Goal: Task Accomplishment & Management: Manage account settings

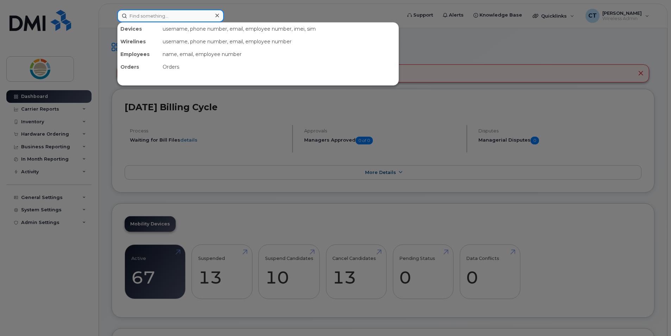
click at [195, 19] on input at bounding box center [170, 15] width 107 height 13
type input "cao"
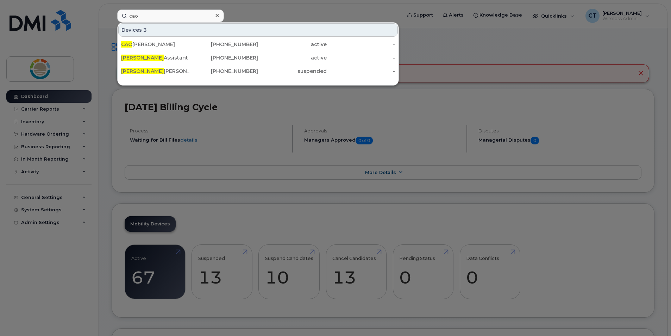
click at [93, 27] on div at bounding box center [335, 168] width 671 height 336
click at [164, 18] on input "cao" at bounding box center [170, 15] width 107 height 13
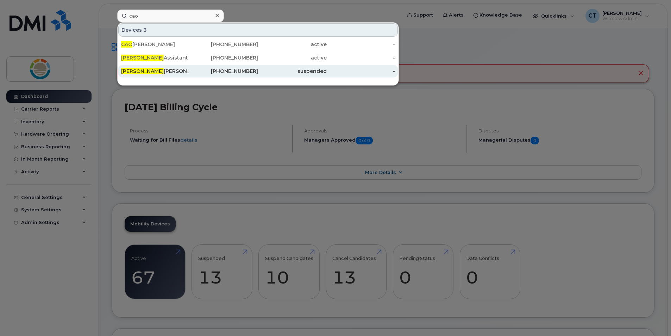
click at [158, 69] on div "Cao Jeff Simpson" at bounding box center [155, 71] width 69 height 7
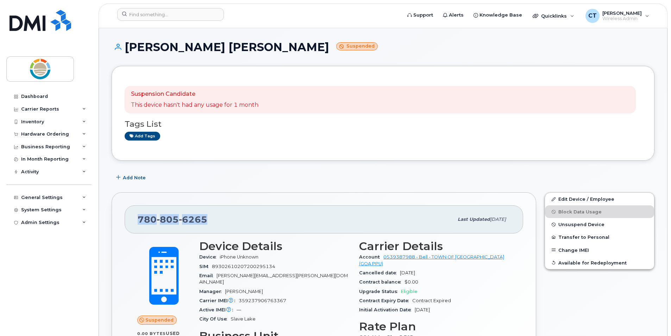
drag, startPoint x: 206, startPoint y: 220, endPoint x: 136, endPoint y: 219, distance: 69.7
click at [136, 219] on div "780 805 6265 Last updated Aug 23, 2025" at bounding box center [324, 219] width 398 height 28
copy span "780 805 6265"
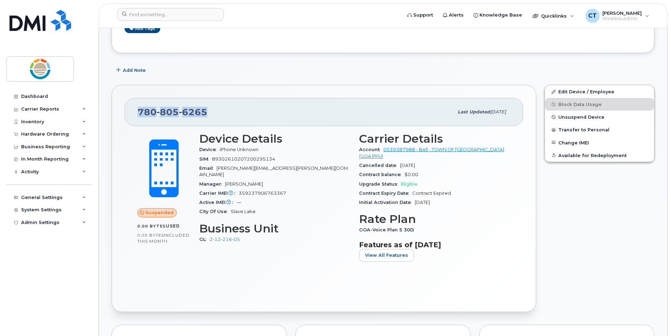
scroll to position [106, 0]
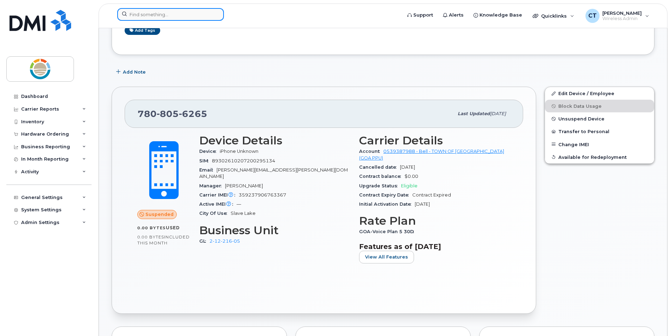
click at [178, 13] on input at bounding box center [170, 14] width 107 height 13
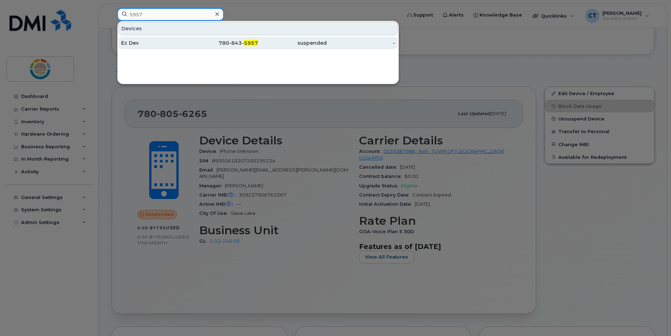
type input "5957"
click at [170, 42] on div "Ec Dev" at bounding box center [155, 42] width 69 height 7
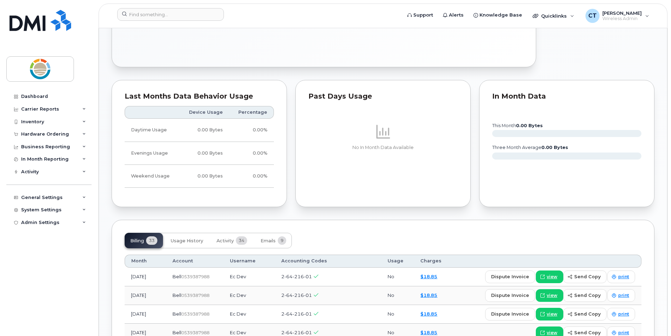
scroll to position [317, 0]
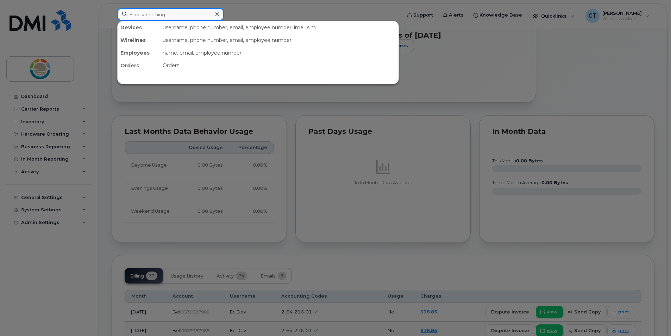
click at [180, 16] on input at bounding box center [170, 14] width 107 height 13
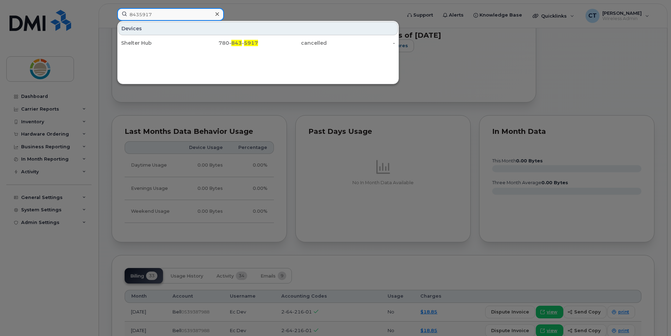
type input "8435917"
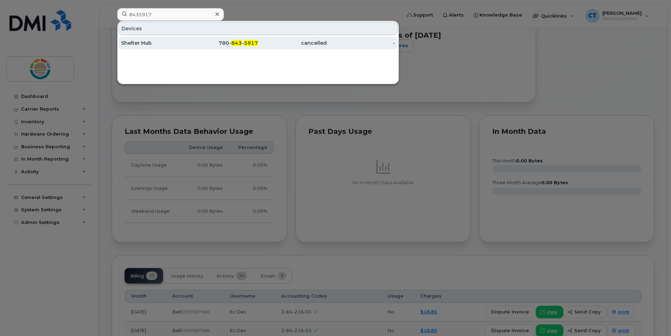
click at [130, 40] on div "Shelter Hub" at bounding box center [155, 42] width 69 height 7
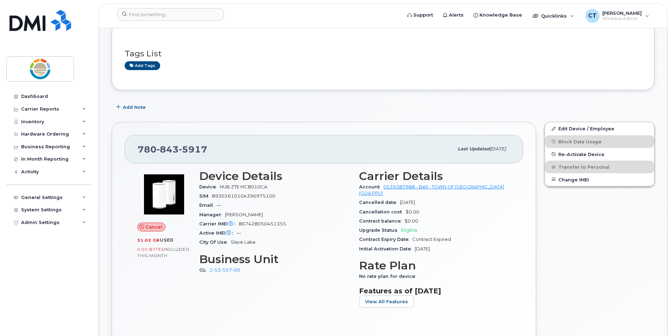
scroll to position [35, 0]
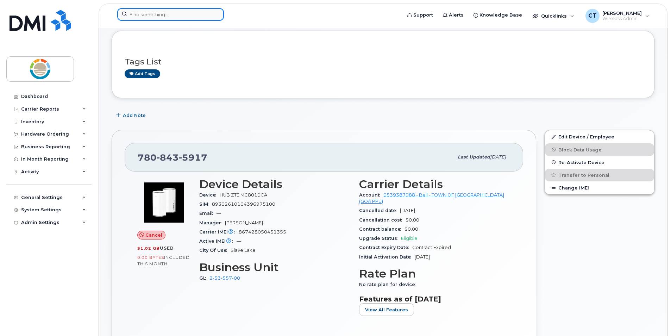
click at [192, 18] on input at bounding box center [170, 14] width 107 height 13
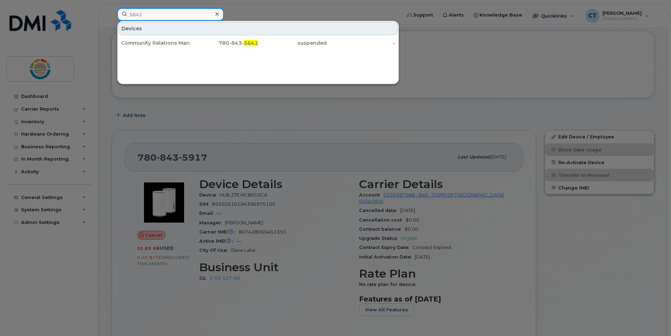
type input "5641"
click at [305, 81] on div "Devices Community Relations Manager Jessica Vermette 780-843- 5641 suspended -" at bounding box center [257, 52] width 281 height 63
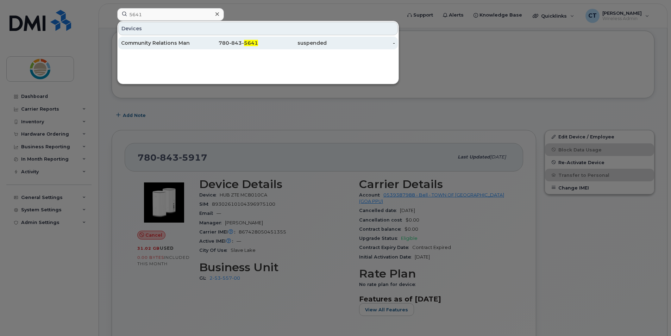
click at [178, 46] on div "Community Relations Manager [PERSON_NAME]" at bounding box center [155, 42] width 69 height 7
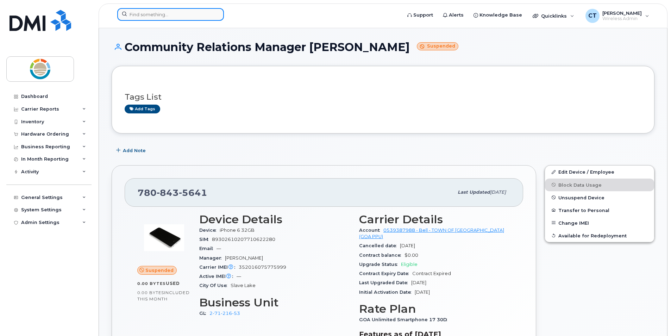
click at [182, 17] on input at bounding box center [170, 14] width 107 height 13
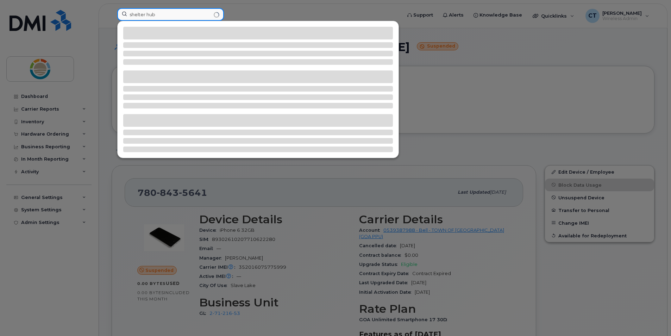
type input "shelter hub"
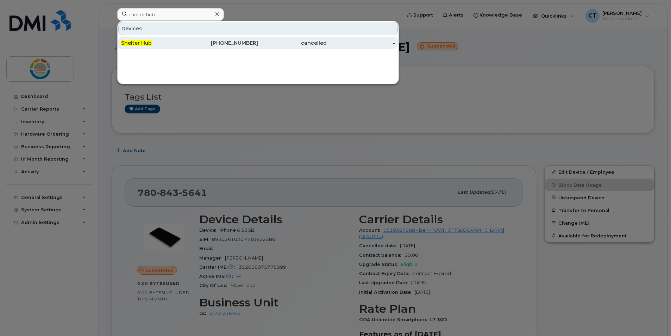
click at [139, 44] on span "Shelter Hub" at bounding box center [136, 43] width 31 height 6
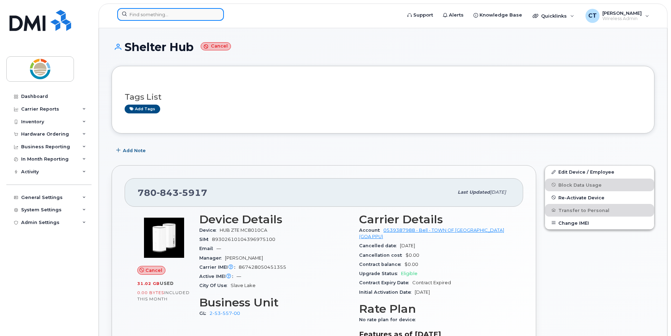
click at [182, 12] on input at bounding box center [170, 14] width 107 height 13
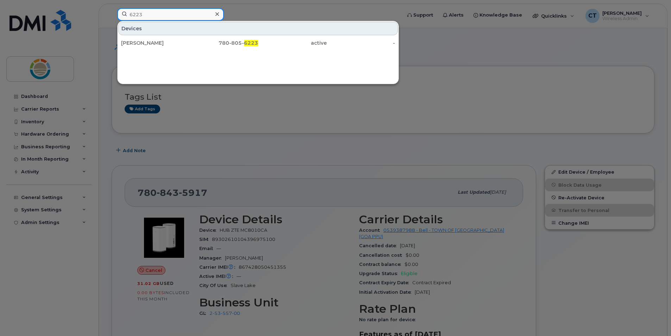
drag, startPoint x: 145, startPoint y: 14, endPoint x: 85, endPoint y: 8, distance: 59.7
click at [112, 8] on div "6223 Devices Ryan Coutts 780-805- 6223 active -" at bounding box center [257, 15] width 291 height 15
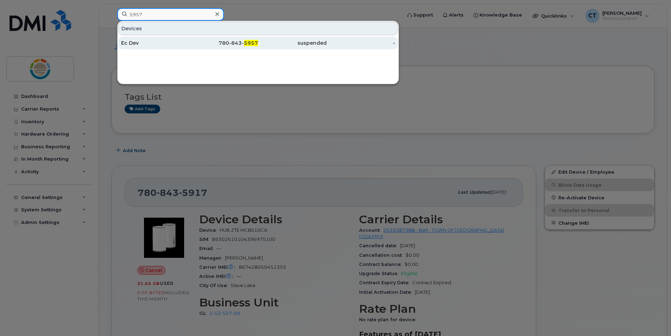
type input "5957"
click at [125, 42] on div "Ec Dev" at bounding box center [155, 42] width 69 height 7
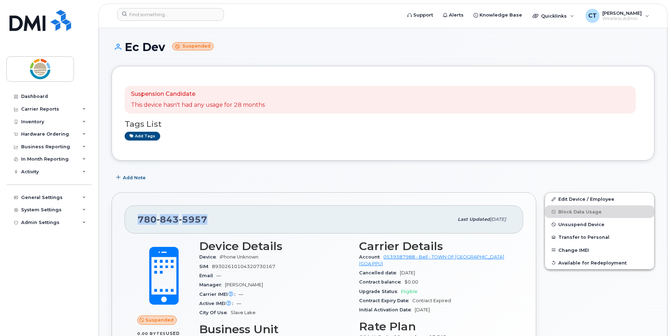
drag, startPoint x: 206, startPoint y: 222, endPoint x: 137, endPoint y: 218, distance: 68.7
click at [137, 218] on div "780 843 5957 Last updated Aug 25, 2025" at bounding box center [324, 219] width 398 height 28
copy span "780 843 5957"
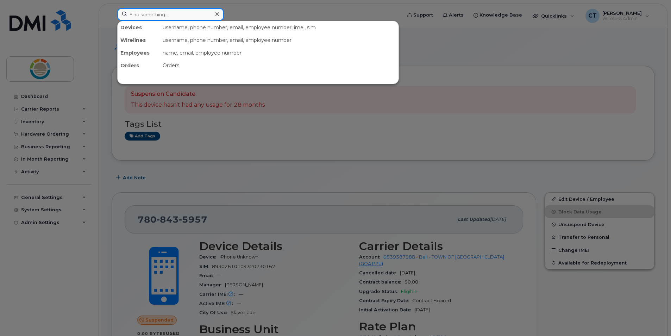
click at [188, 13] on input at bounding box center [170, 14] width 107 height 13
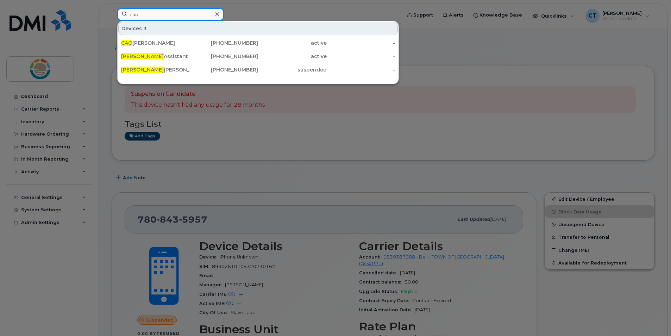
type input "cao"
click at [303, 9] on div at bounding box center [335, 168] width 671 height 336
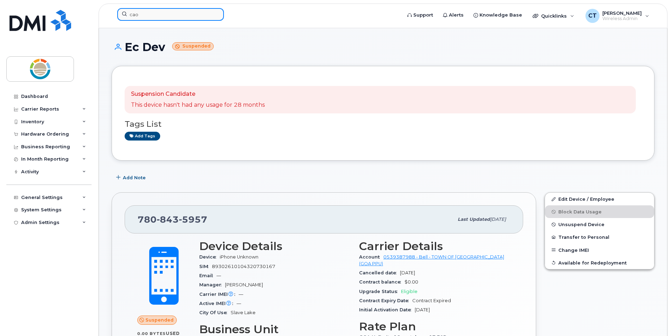
click at [162, 14] on input "cao" at bounding box center [170, 14] width 107 height 13
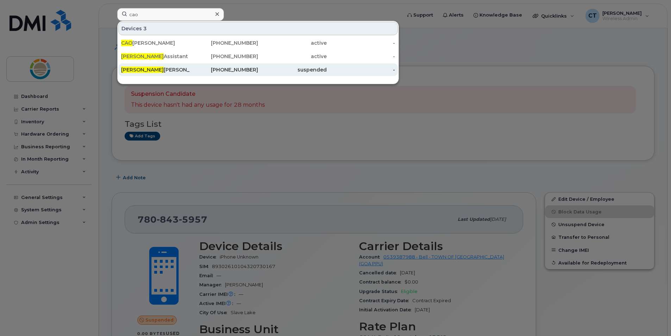
click at [185, 69] on div "Cao Jeff Simpson" at bounding box center [155, 69] width 69 height 7
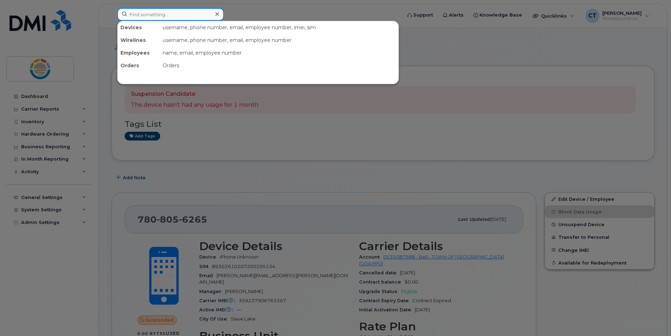
click at [170, 16] on input at bounding box center [170, 14] width 107 height 13
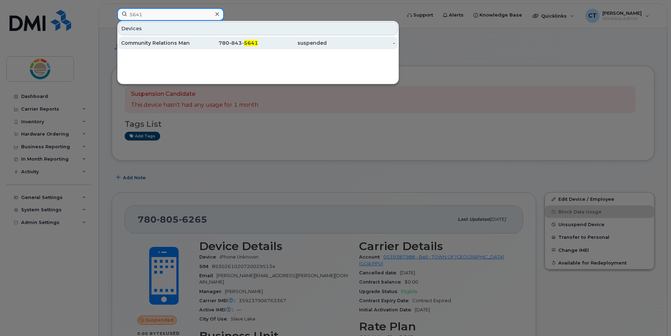
type input "5641"
click at [174, 42] on div "Community Relations Manager [PERSON_NAME]" at bounding box center [155, 42] width 69 height 7
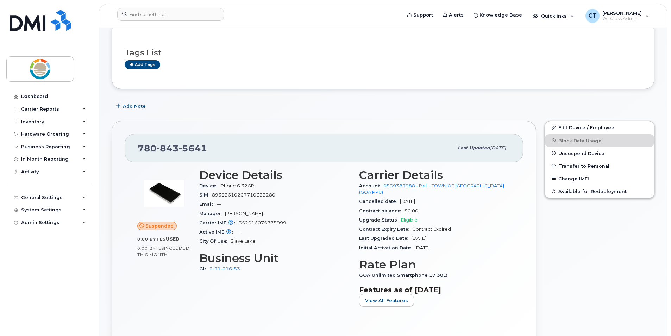
scroll to position [35, 0]
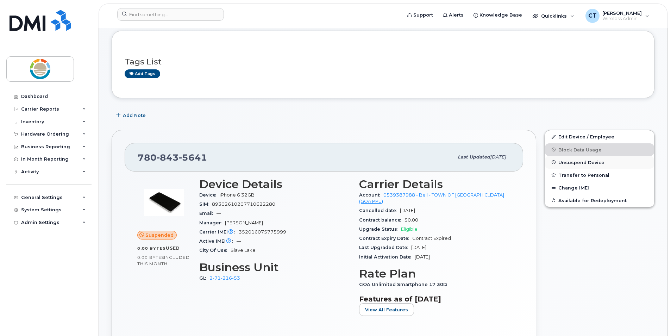
click at [589, 161] on span "Unsuspend Device" at bounding box center [581, 161] width 46 height 5
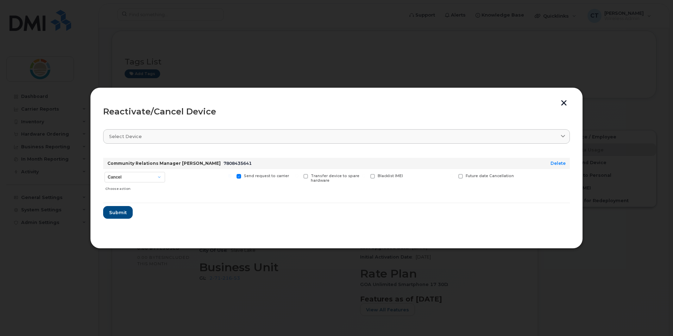
click at [564, 102] on button "button" at bounding box center [563, 103] width 11 height 7
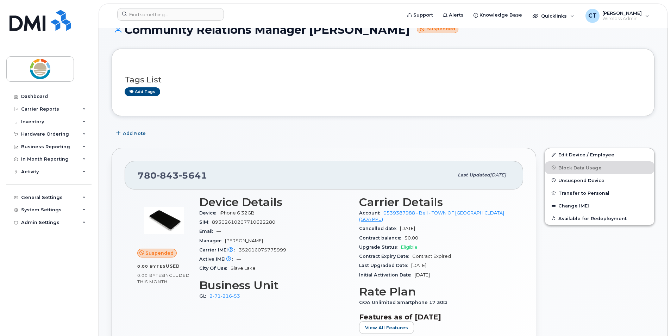
scroll to position [0, 0]
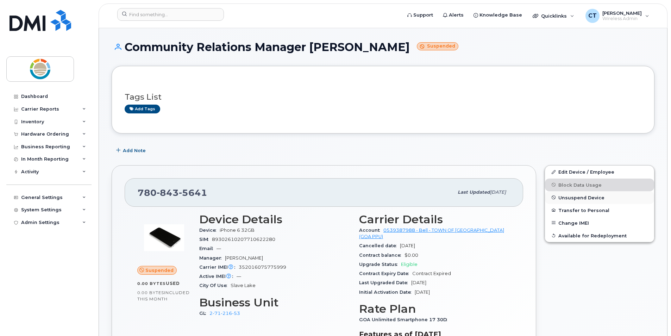
click at [584, 198] on span "Unsuspend Device" at bounding box center [581, 197] width 46 height 5
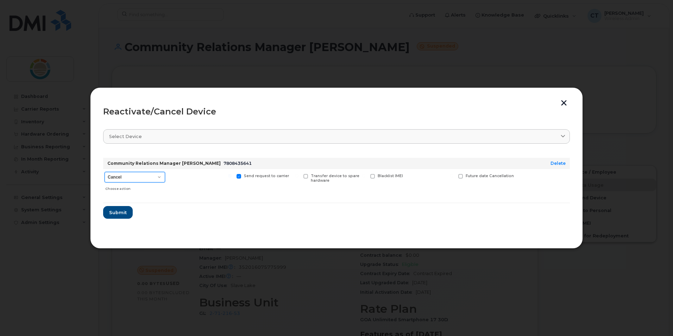
click at [158, 178] on select "Cancel Suspend - Extend Suspension Reactivate" at bounding box center [134, 177] width 61 height 11
click at [188, 180] on div at bounding box center [200, 181] width 65 height 25
click at [118, 209] on span "Submit" at bounding box center [118, 212] width 18 height 7
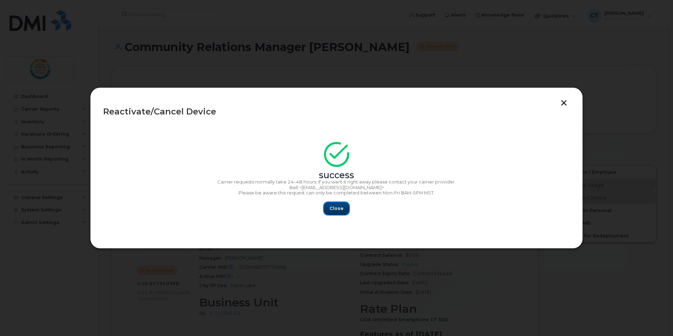
click at [338, 212] on button "Close" at bounding box center [336, 208] width 25 height 13
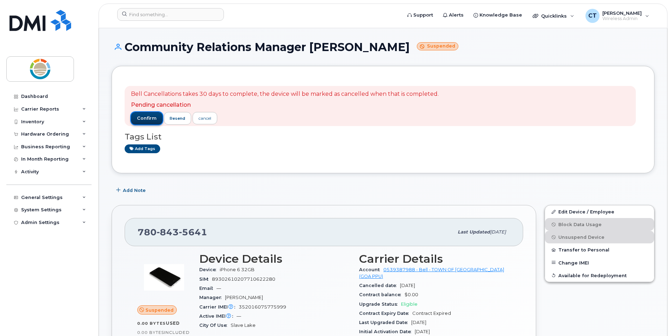
click at [149, 119] on span "confirm" at bounding box center [147, 118] width 20 height 6
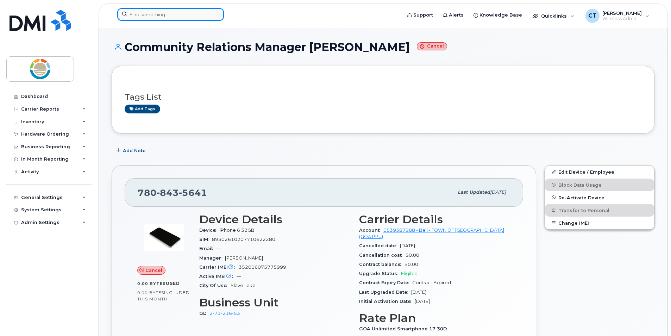
click at [166, 16] on input at bounding box center [170, 14] width 107 height 13
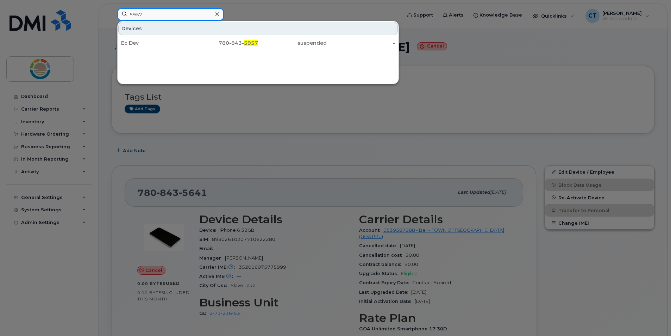
type input "5957"
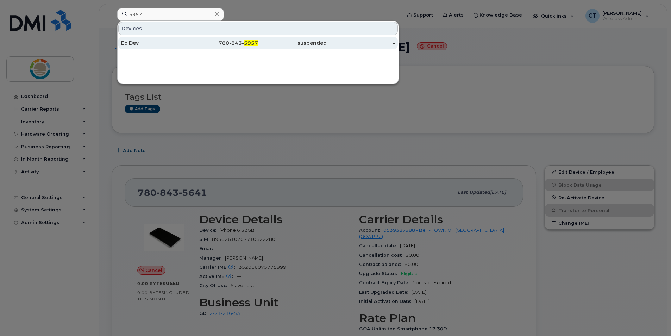
click at [190, 46] on div "Ec Dev" at bounding box center [224, 43] width 69 height 13
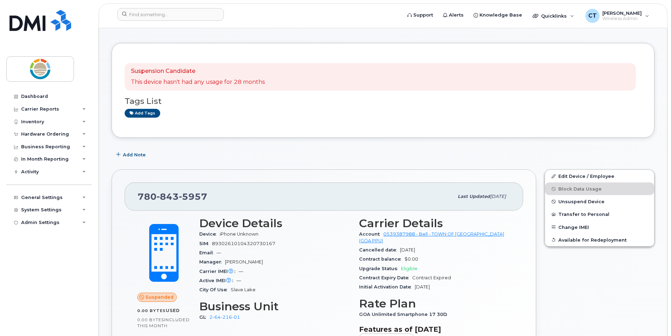
scroll to position [35, 0]
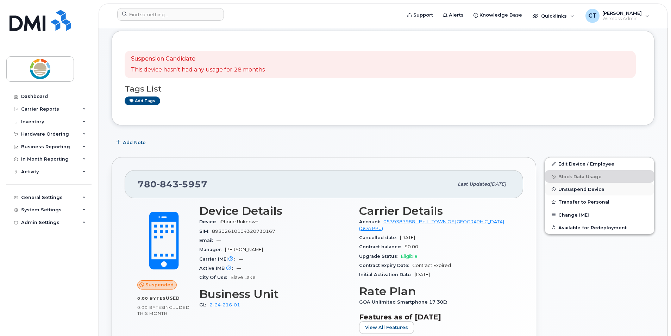
click at [570, 190] on span "Unsuspend Device" at bounding box center [581, 188] width 46 height 5
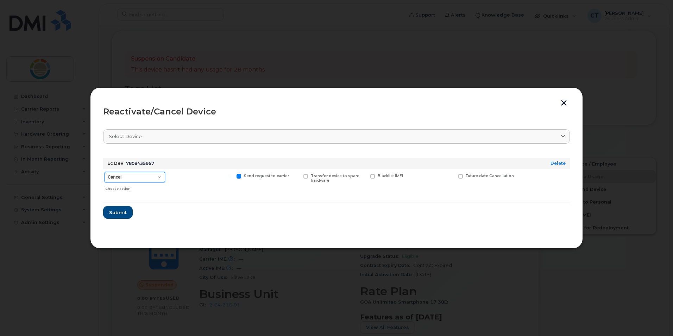
click at [158, 176] on select "Cancel Suspend - Extend Suspension Reactivate" at bounding box center [134, 177] width 61 height 11
click at [197, 224] on section "Select device Type first three symbols or more Ec Dev 7808435957 Delete Cancel …" at bounding box center [336, 179] width 467 height 113
click at [112, 212] on span "Submit" at bounding box center [118, 212] width 18 height 7
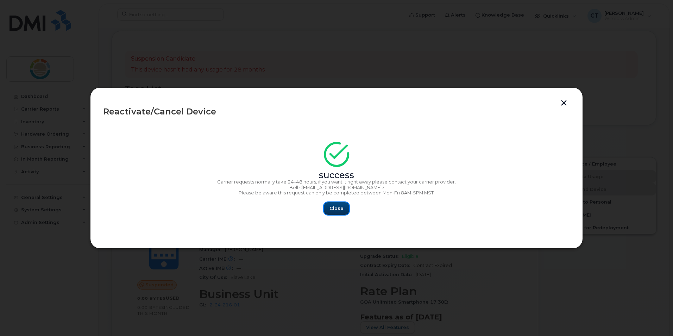
click at [334, 212] on button "Close" at bounding box center [336, 208] width 25 height 13
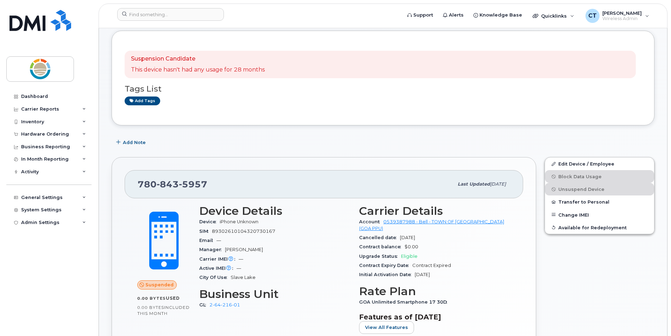
scroll to position [0, 0]
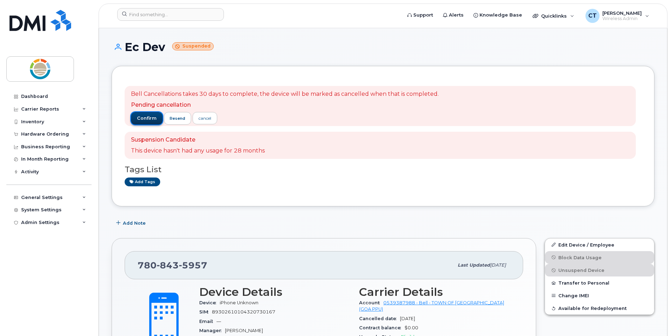
click at [149, 121] on span "confirm" at bounding box center [147, 118] width 20 height 6
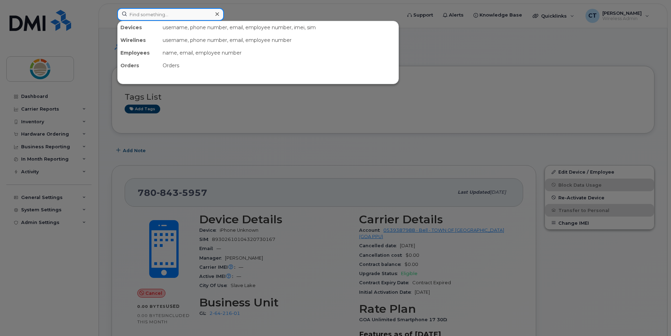
click at [161, 17] on input at bounding box center [170, 14] width 107 height 13
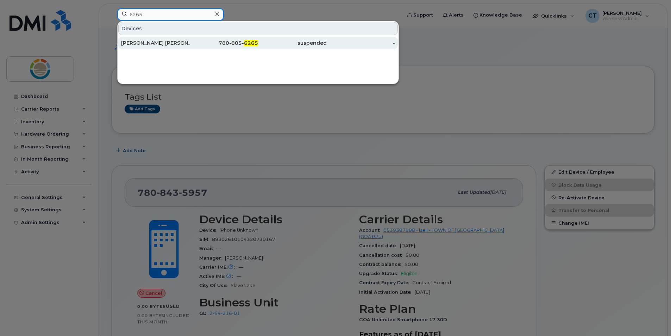
type input "6265"
click at [161, 44] on div "[PERSON_NAME] [PERSON_NAME]" at bounding box center [155, 42] width 69 height 7
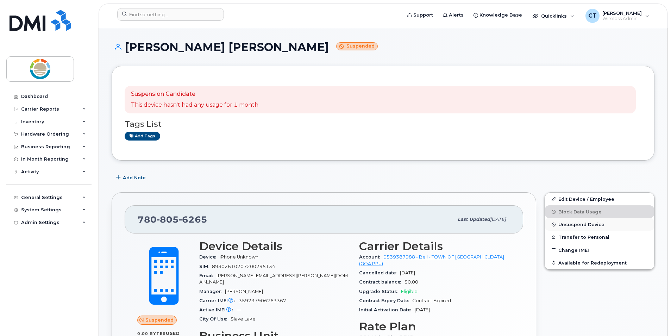
click at [571, 225] on span "Unsuspend Device" at bounding box center [581, 224] width 46 height 5
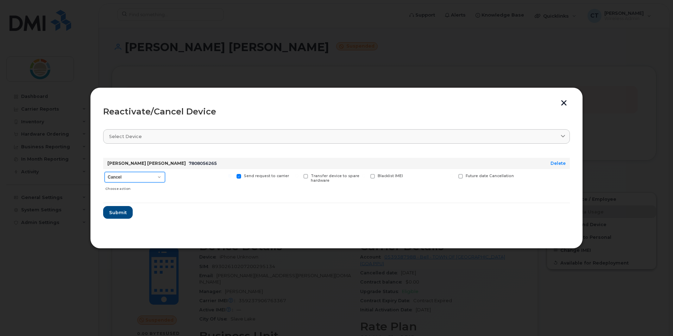
click at [157, 176] on select "Cancel Suspend - Extend Suspension Reactivate" at bounding box center [134, 177] width 61 height 11
click at [210, 195] on form "Cao Jeff Simpson 7808056265 Delete Cancel Suspend - Extend Suspension Reactivat…" at bounding box center [336, 185] width 467 height 66
click at [122, 208] on button "Submit" at bounding box center [117, 212] width 29 height 13
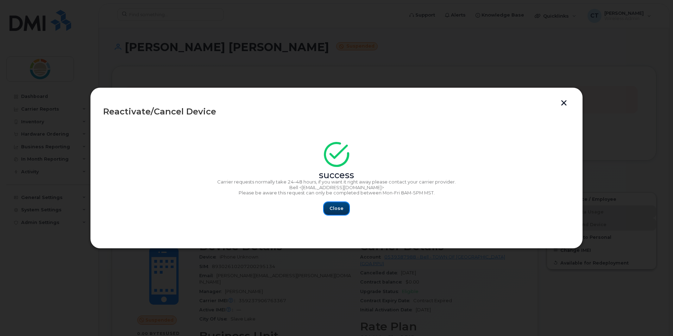
click at [333, 212] on button "Close" at bounding box center [336, 208] width 25 height 13
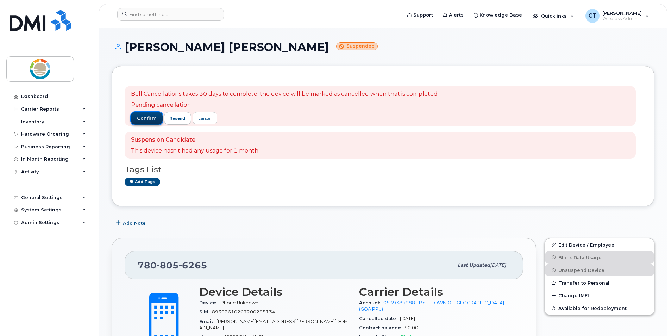
click at [147, 118] on span "confirm" at bounding box center [147, 118] width 20 height 6
